Goal: Task Accomplishment & Management: Manage account settings

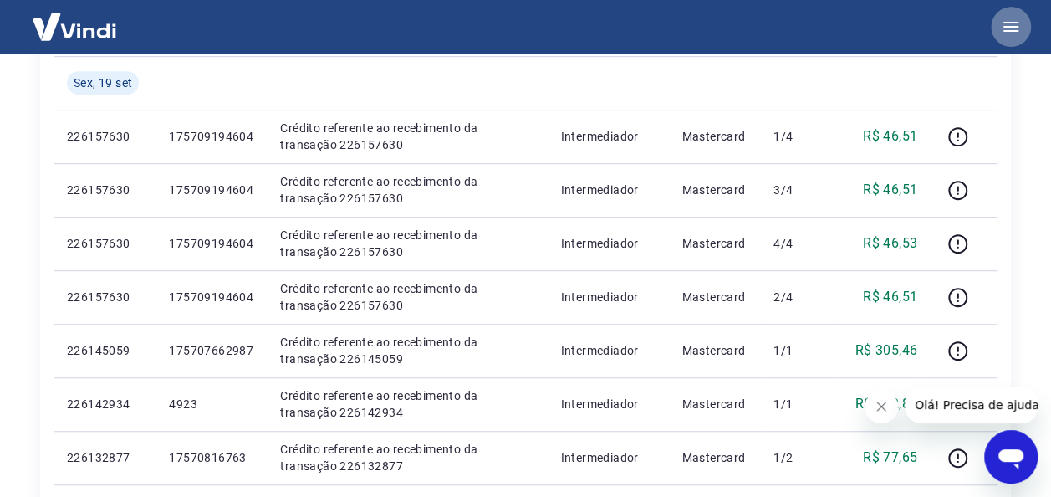
click at [1008, 18] on icon "button" at bounding box center [1011, 27] width 20 height 20
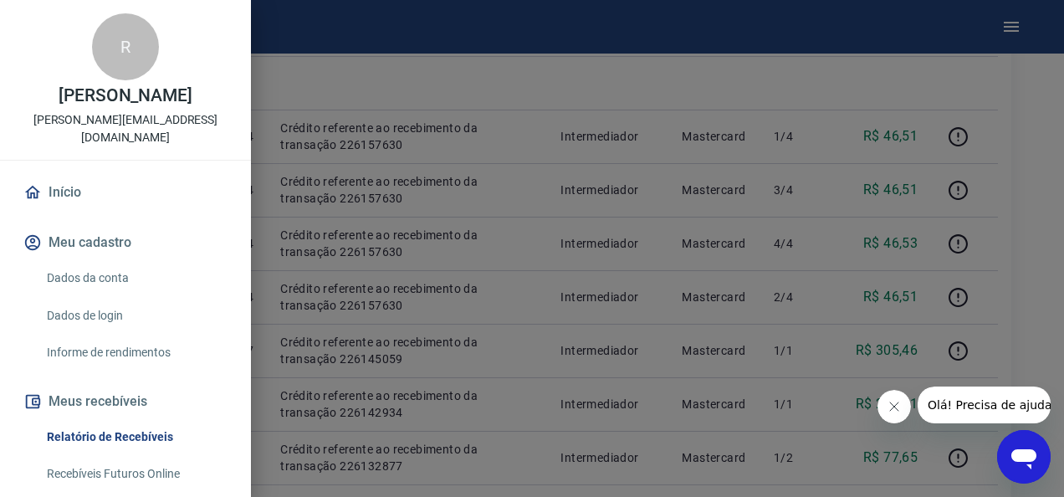
scroll to position [380, 0]
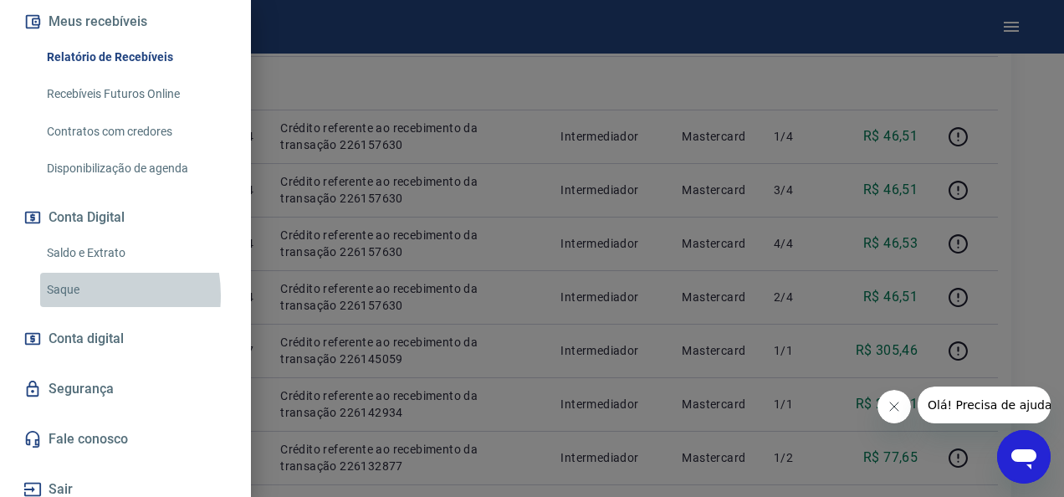
click at [74, 294] on link "Saque" at bounding box center [135, 290] width 191 height 34
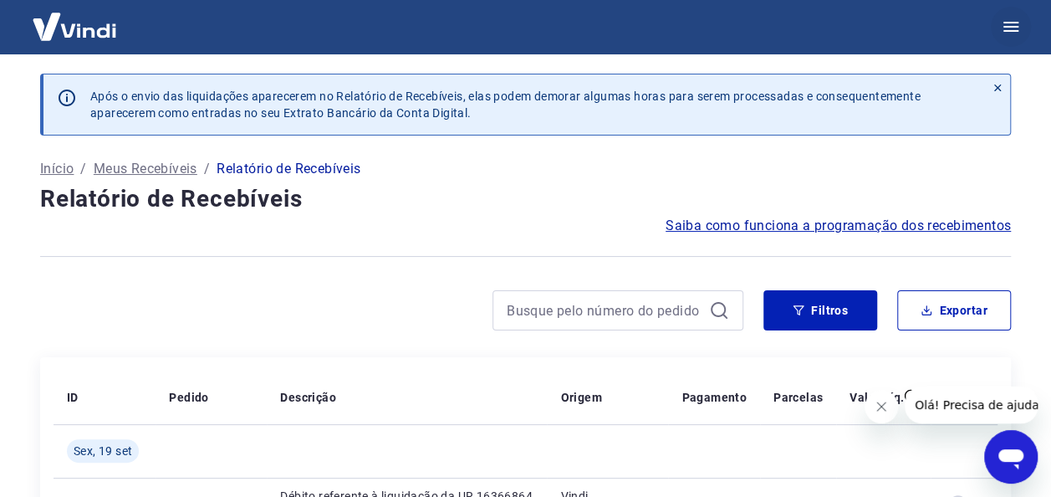
click at [1011, 31] on icon "button" at bounding box center [1011, 27] width 15 height 10
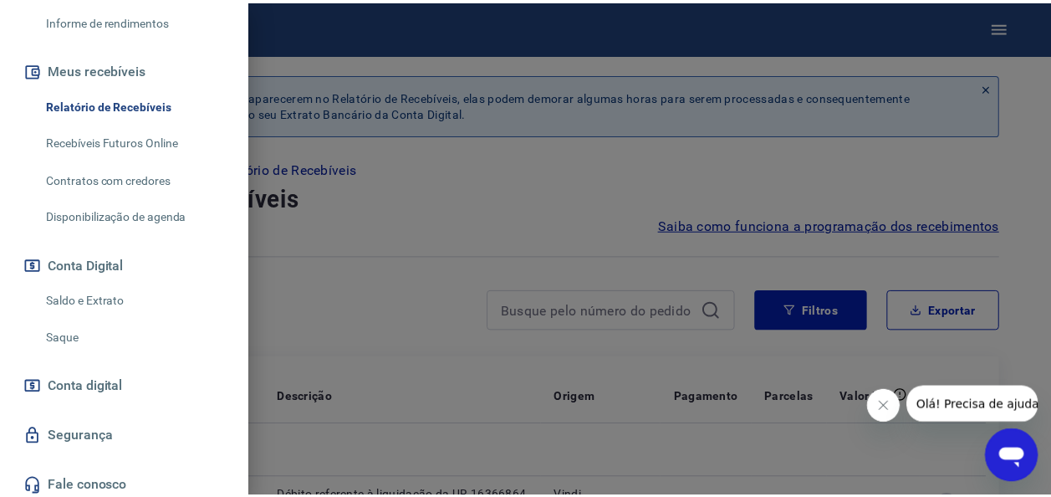
scroll to position [330, 0]
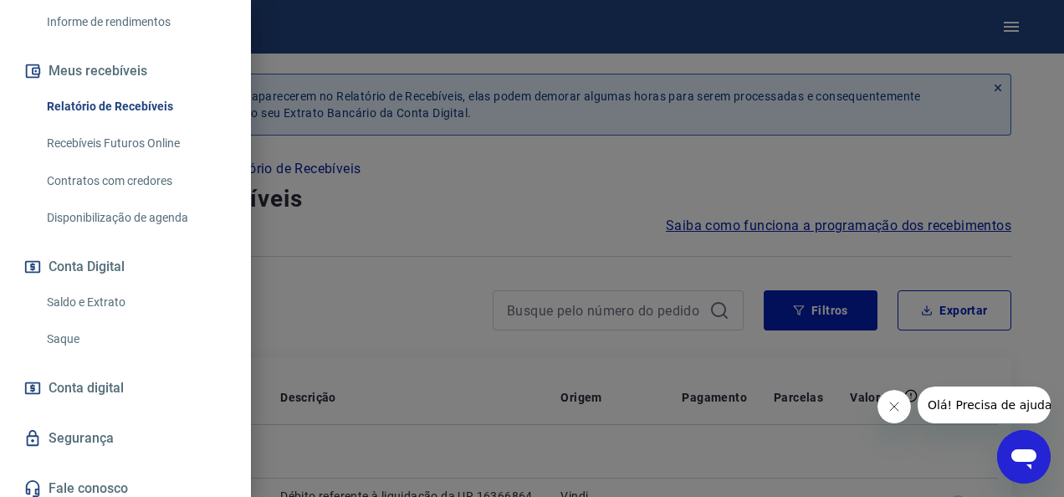
click at [49, 340] on link "Saque" at bounding box center [135, 339] width 191 height 34
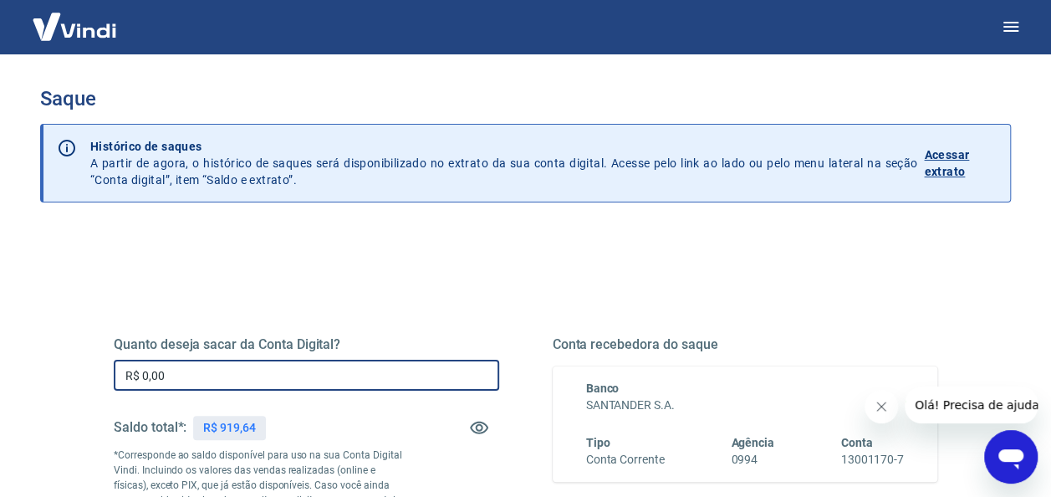
drag, startPoint x: 224, startPoint y: 378, endPoint x: 22, endPoint y: 387, distance: 202.6
click at [22, 387] on div "Saque Histórico de saques A partir de agora, o histórico de saques será disponi…" at bounding box center [525, 380] width 1011 height 652
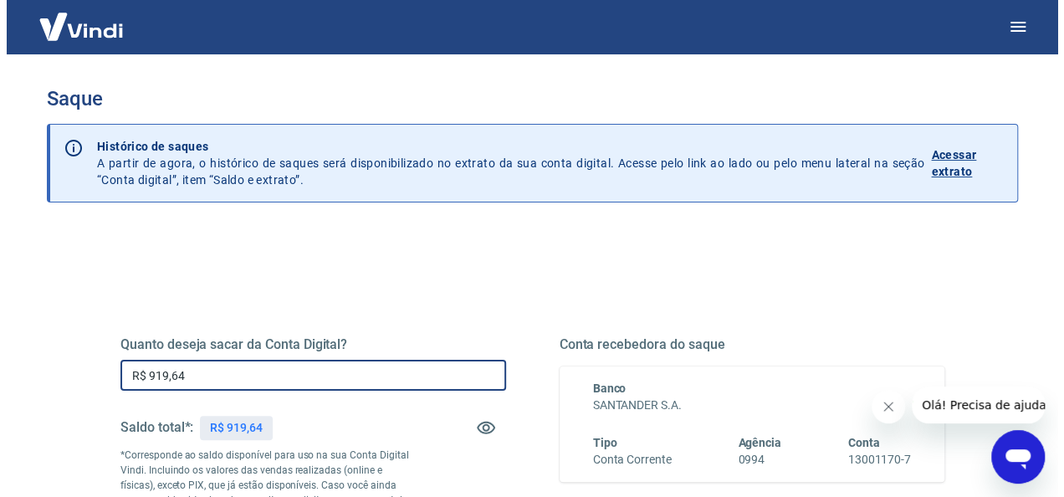
scroll to position [329, 0]
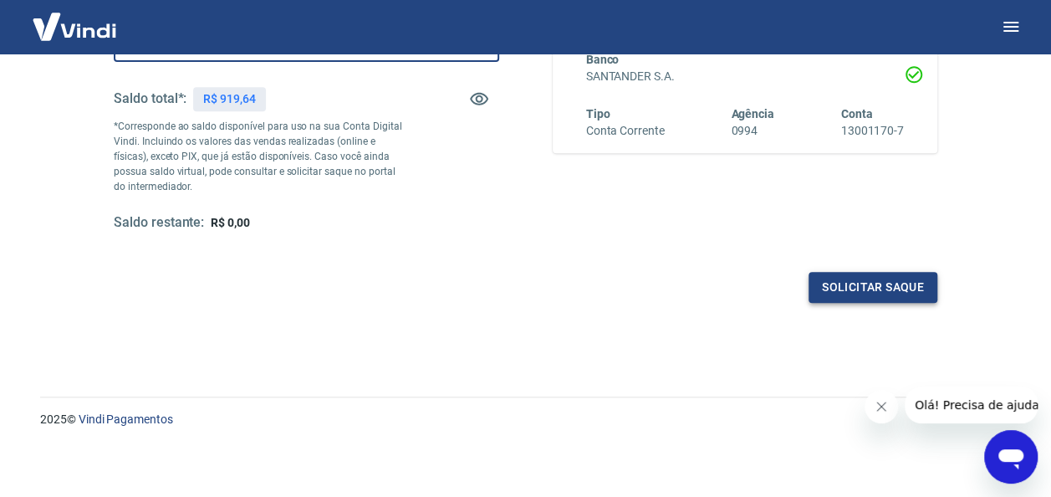
type input "R$ 919,64"
click at [841, 294] on button "Solicitar saque" at bounding box center [873, 287] width 129 height 31
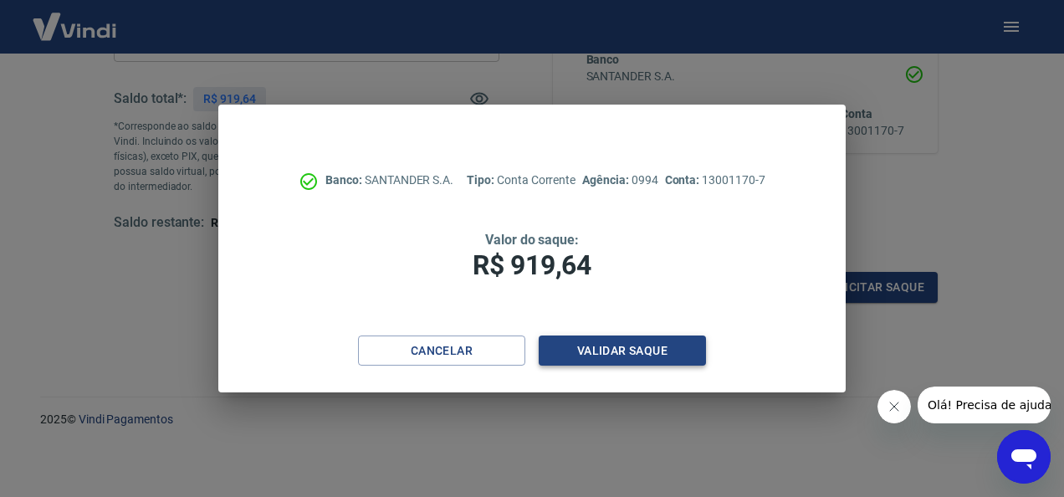
click at [592, 343] on button "Validar saque" at bounding box center [622, 350] width 167 height 31
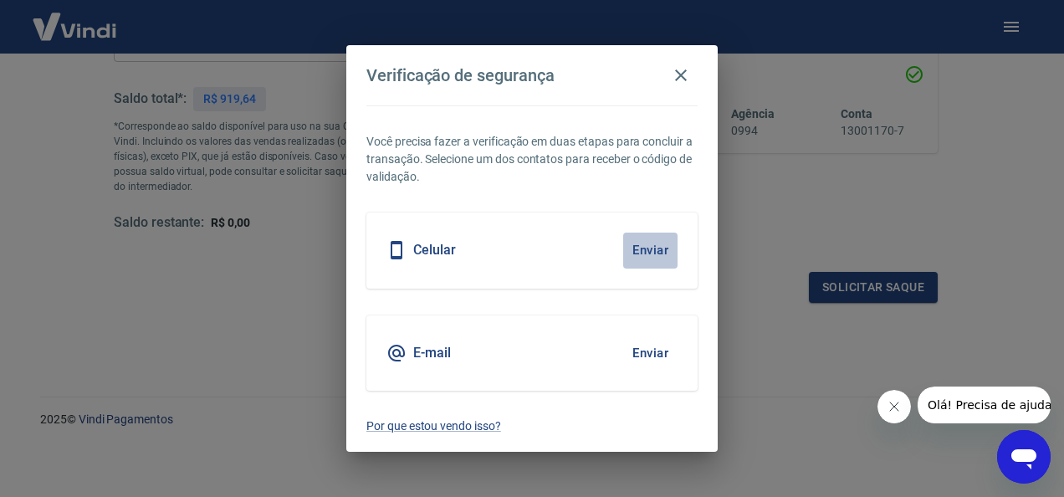
click at [648, 246] on button "Enviar" at bounding box center [650, 250] width 54 height 35
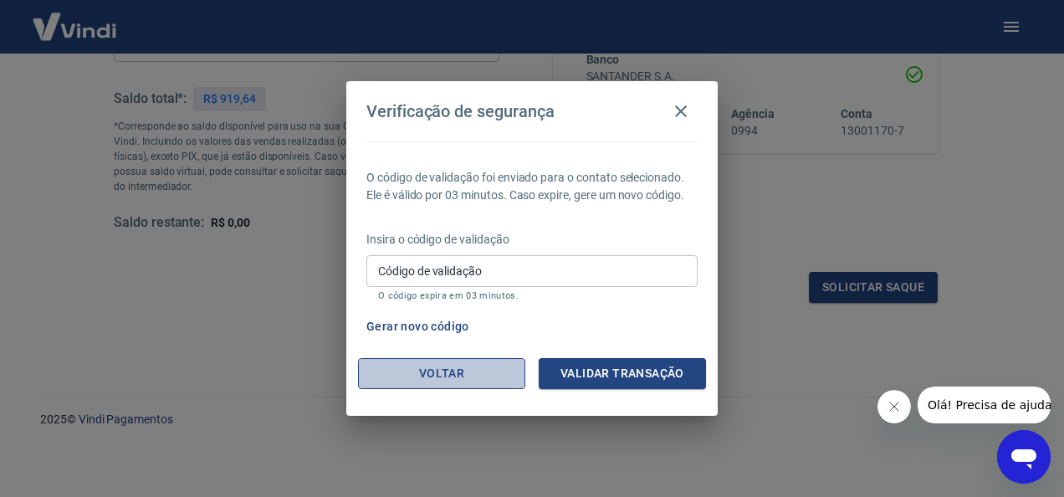
click at [460, 371] on button "Voltar" at bounding box center [441, 373] width 167 height 31
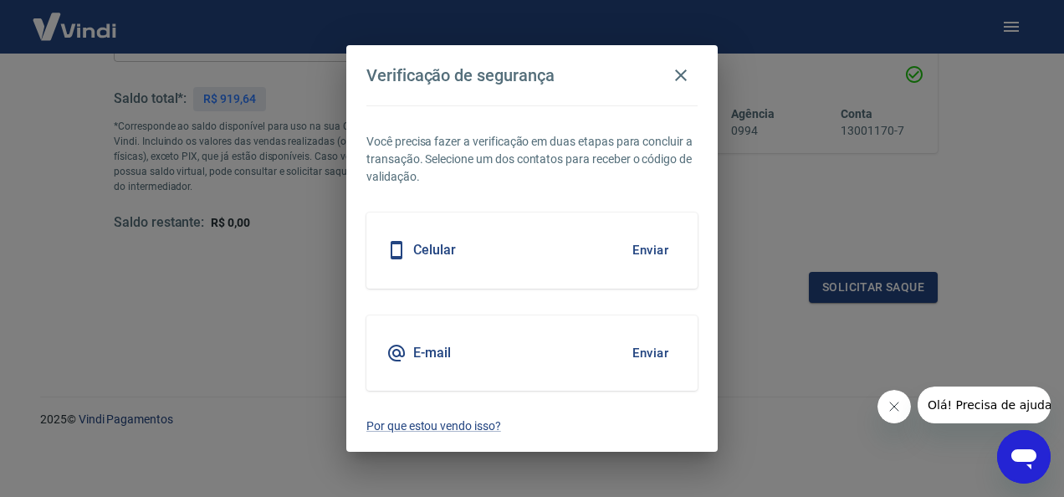
click at [665, 359] on button "Enviar" at bounding box center [650, 352] width 54 height 35
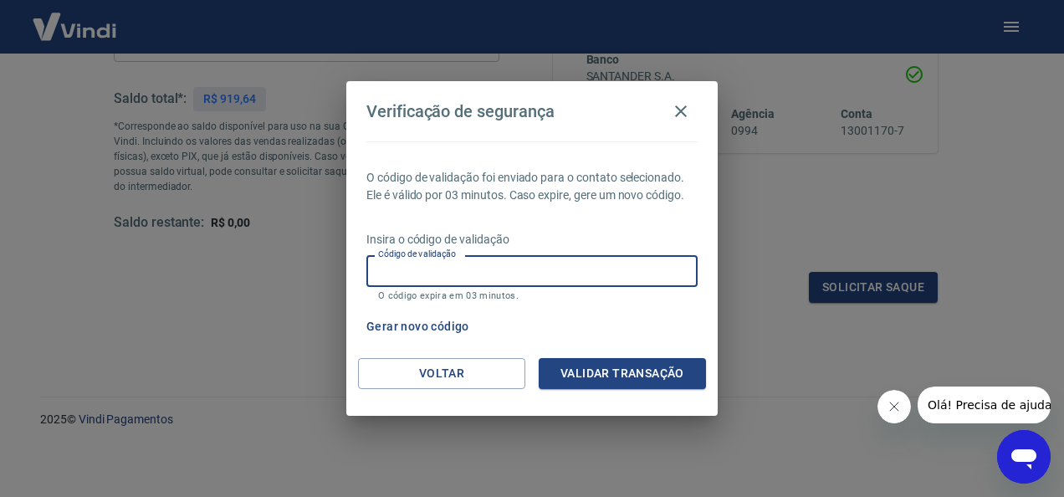
click at [457, 279] on input "Código de validação" at bounding box center [531, 270] width 331 height 31
type input "284350"
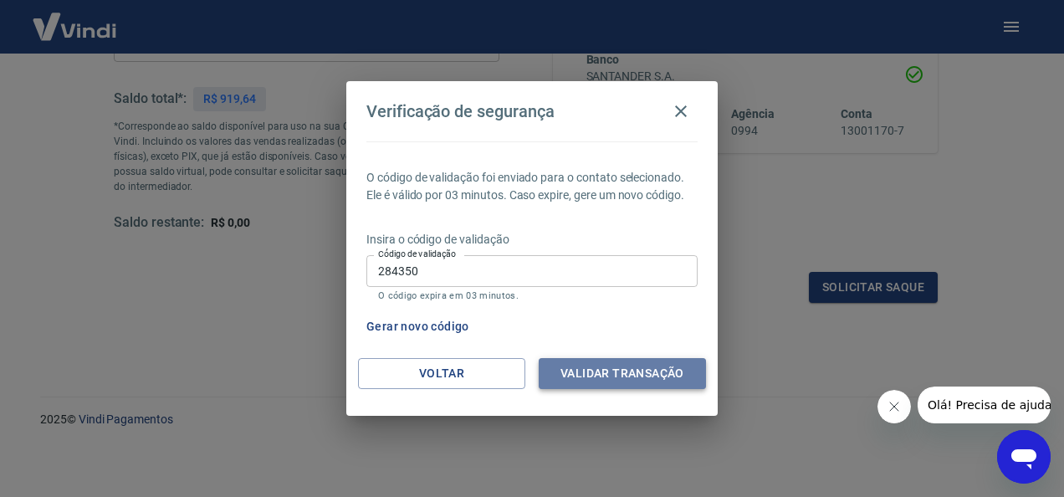
click at [589, 381] on button "Validar transação" at bounding box center [622, 373] width 167 height 31
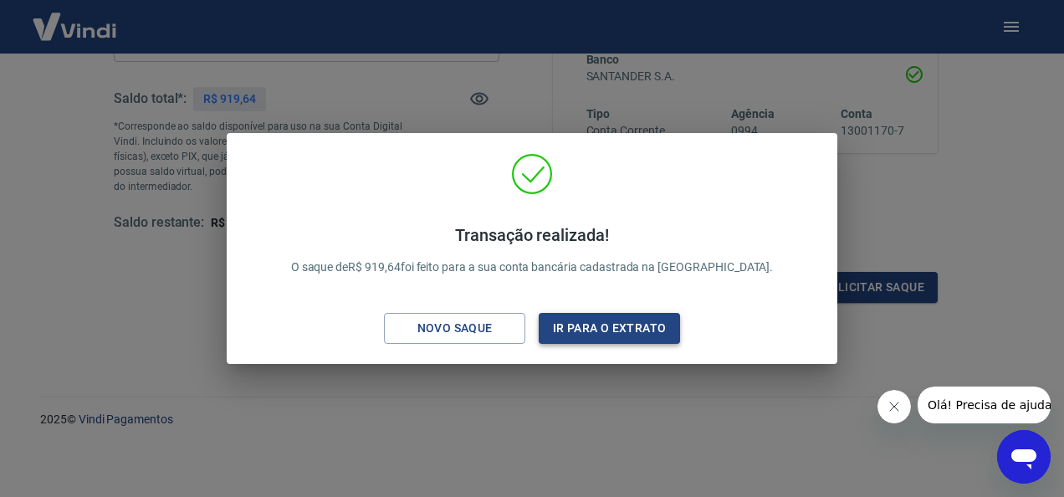
click at [607, 335] on button "Ir para o extrato" at bounding box center [609, 328] width 141 height 31
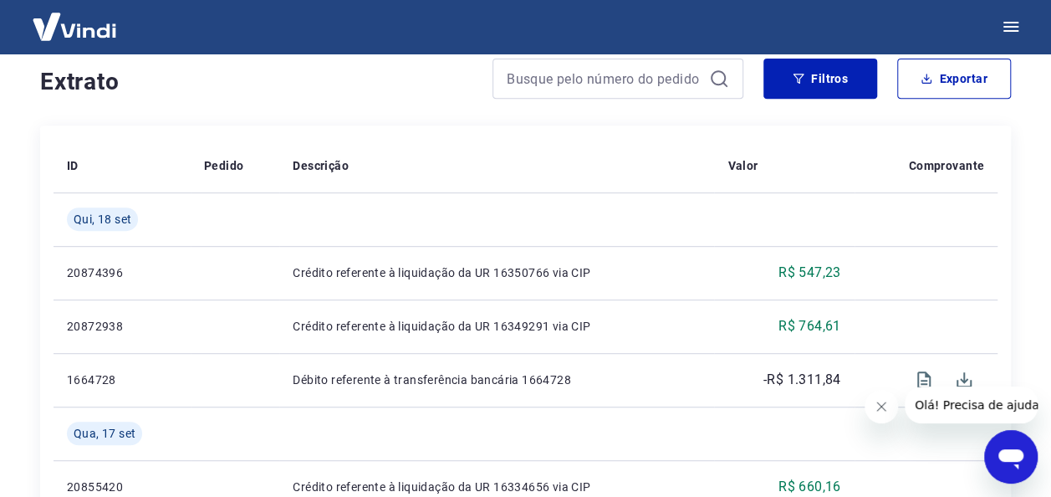
scroll to position [396, 0]
